Goal: Task Accomplishment & Management: Manage account settings

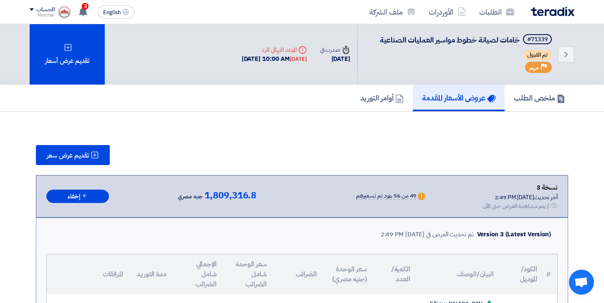
click at [551, 7] on img at bounding box center [552, 12] width 43 height 10
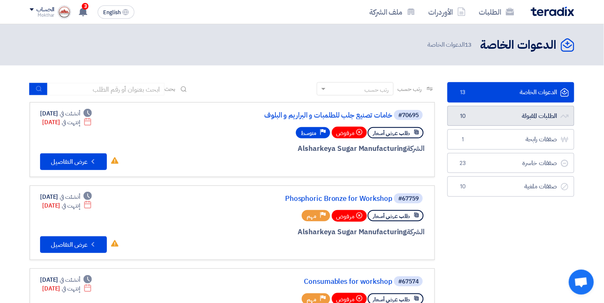
click at [543, 114] on link "الطلبات المقبولة الطلبات المقبولة 10" at bounding box center [510, 116] width 127 height 20
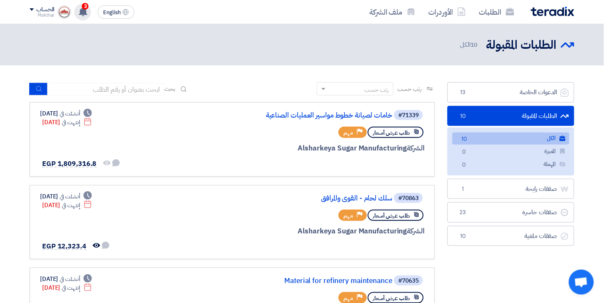
click at [87, 11] on icon at bounding box center [82, 11] width 9 height 9
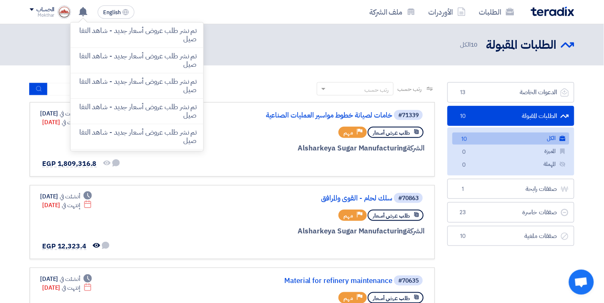
click at [253, 19] on div "الطلبات الأوردرات ملف الشركة" at bounding box center [410, 12] width 327 height 20
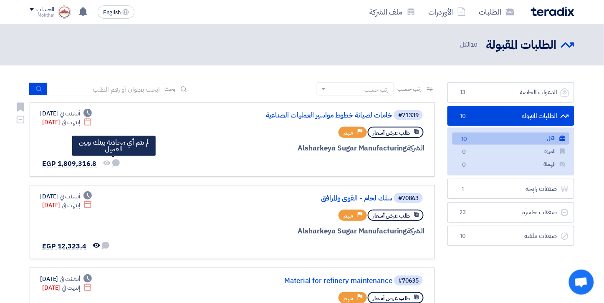
click at [115, 161] on use at bounding box center [116, 163] width 8 height 8
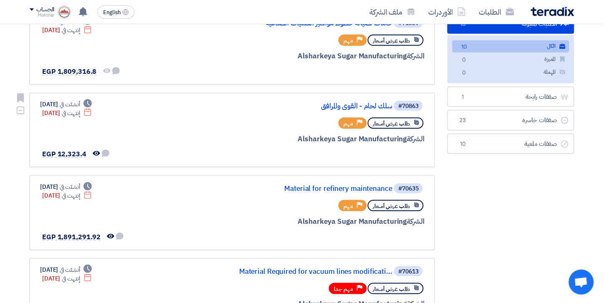
scroll to position [93, 0]
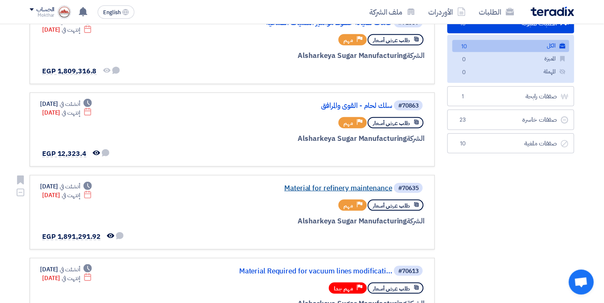
click at [316, 185] on link "Material for refinery maintenance" at bounding box center [308, 189] width 167 height 8
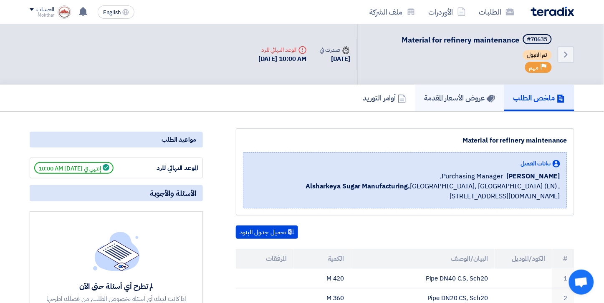
click at [453, 96] on h5 "عروض الأسعار المقدمة" at bounding box center [459, 98] width 71 height 10
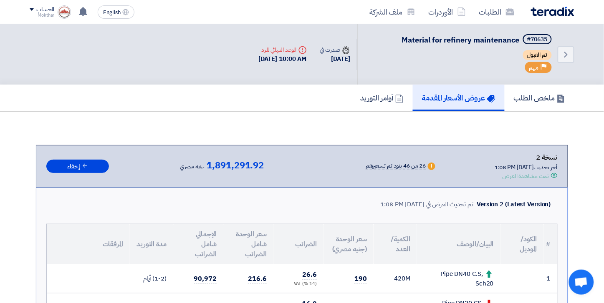
click at [547, 9] on img at bounding box center [552, 12] width 43 height 10
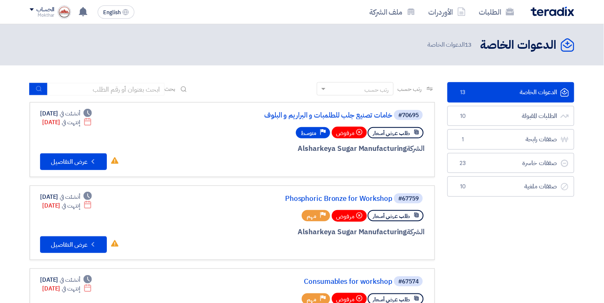
click at [552, 9] on img at bounding box center [552, 12] width 43 height 10
